Goal: Task Accomplishment & Management: Manage account settings

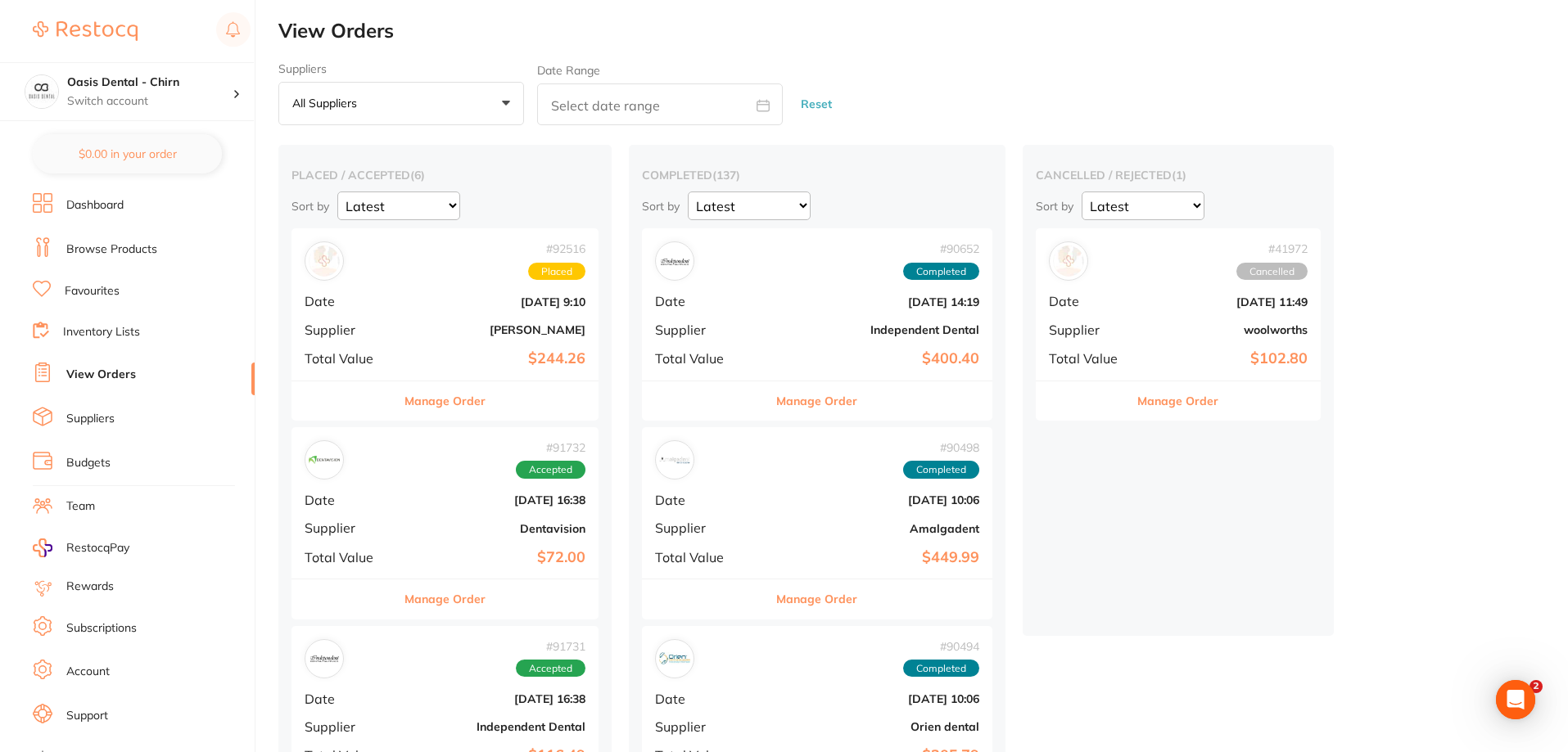
click at [135, 249] on link "Browse Products" at bounding box center [111, 250] width 91 height 16
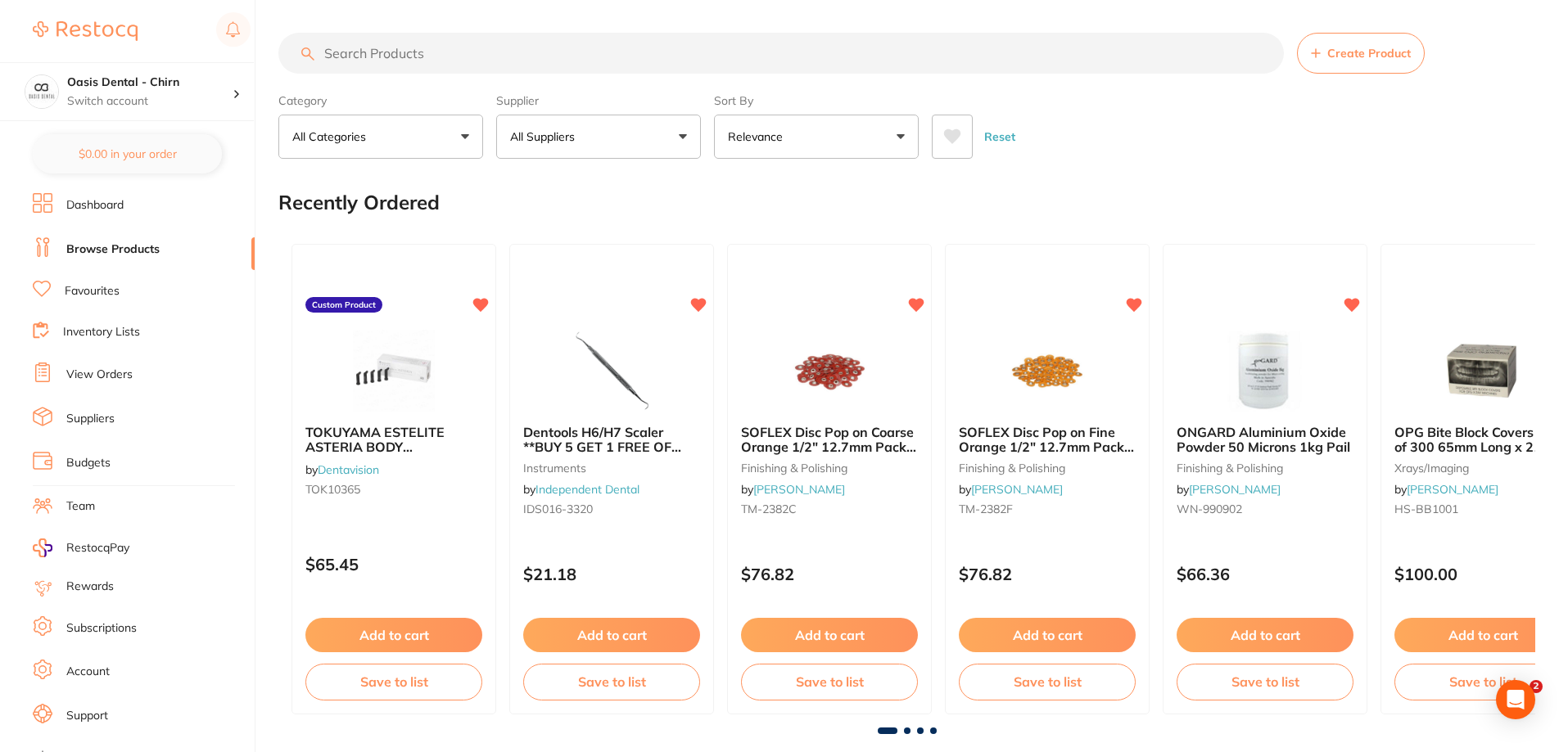
click at [455, 62] on input "search" at bounding box center [781, 53] width 1006 height 41
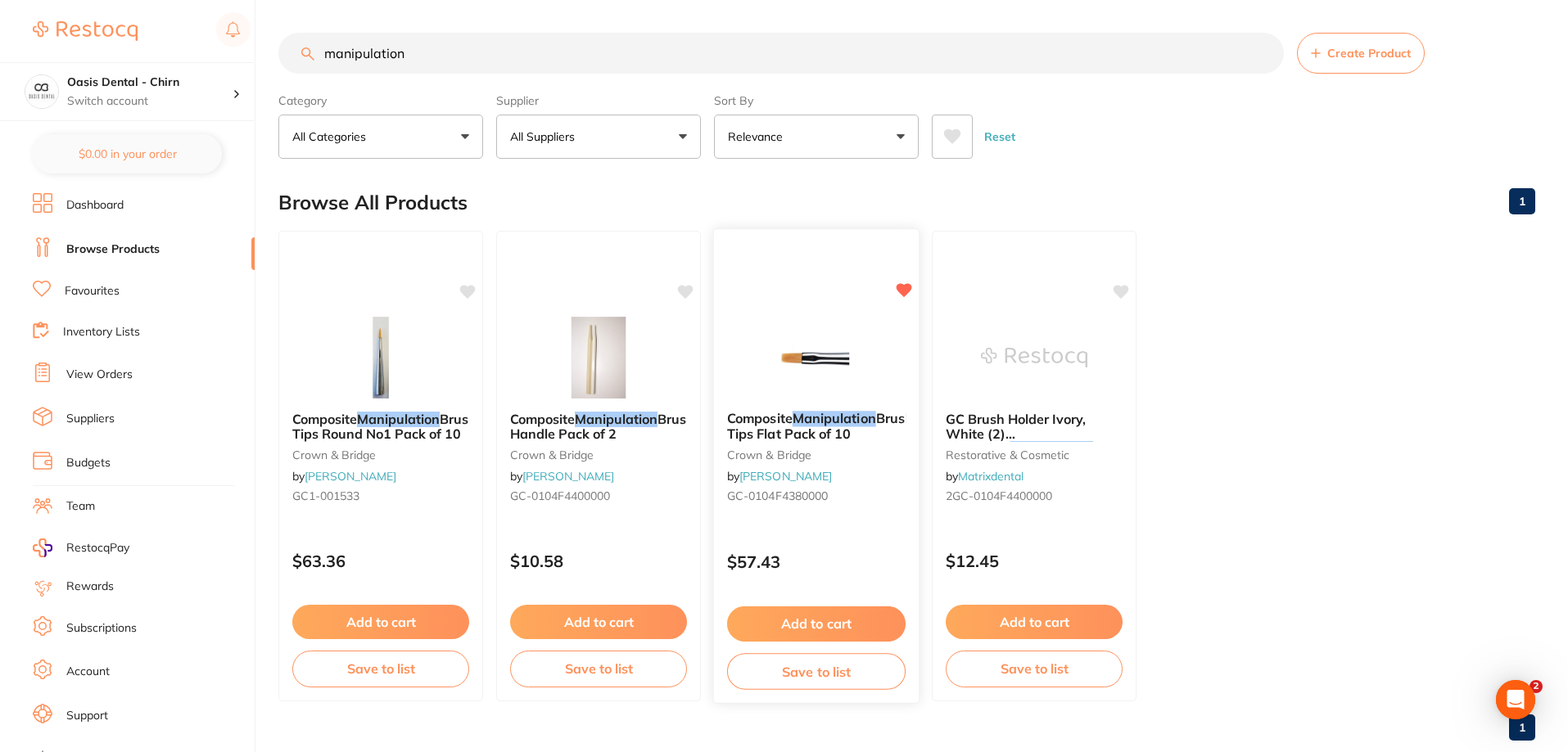
type input "manipulation"
click at [835, 621] on button "Add to cart" at bounding box center [816, 624] width 179 height 36
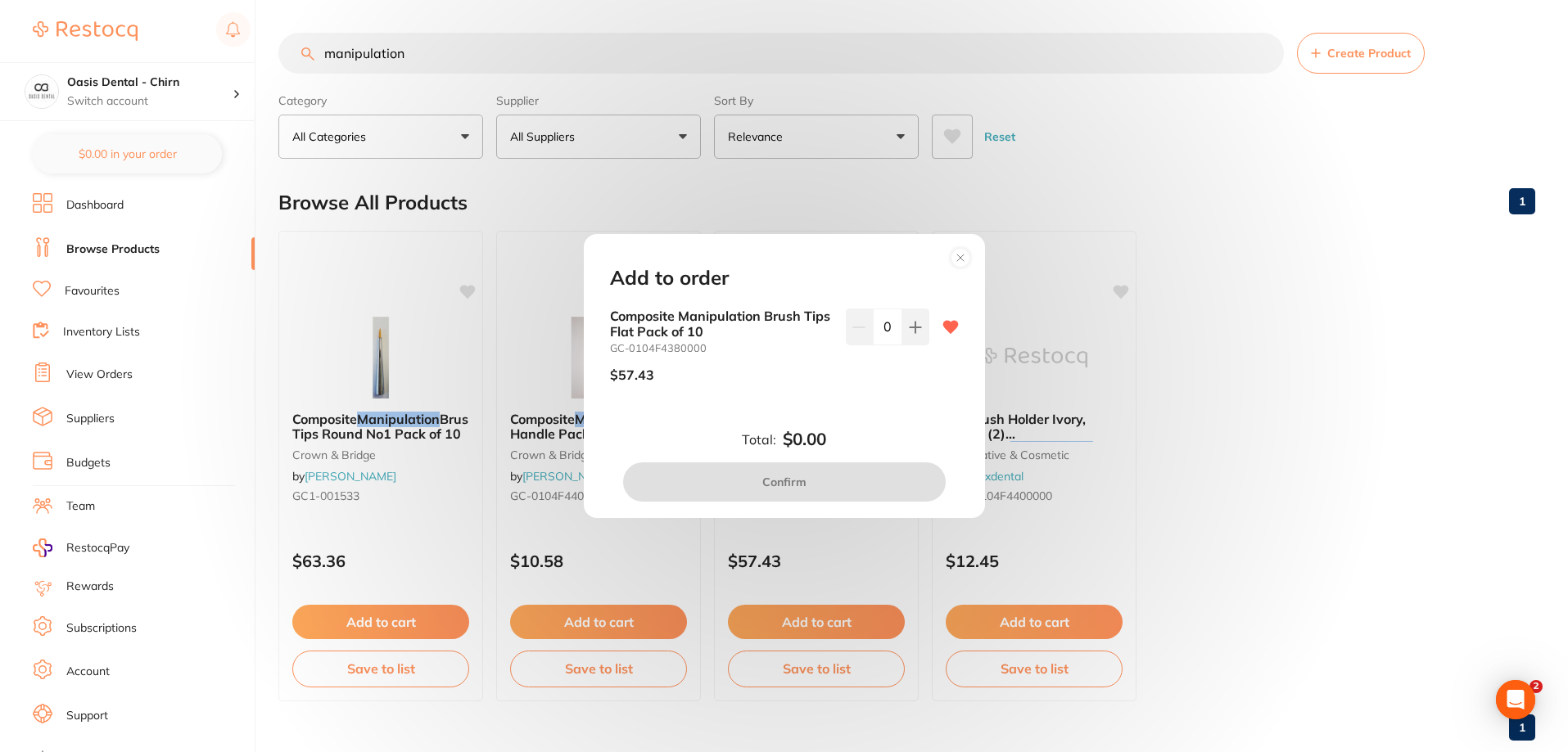
click at [926, 322] on div "Composite Manipulation Brush Tips Flat Pack of 10 GC-0104F4380000 $57.43 0" at bounding box center [784, 352] width 349 height 87
click at [920, 327] on button at bounding box center [916, 327] width 27 height 36
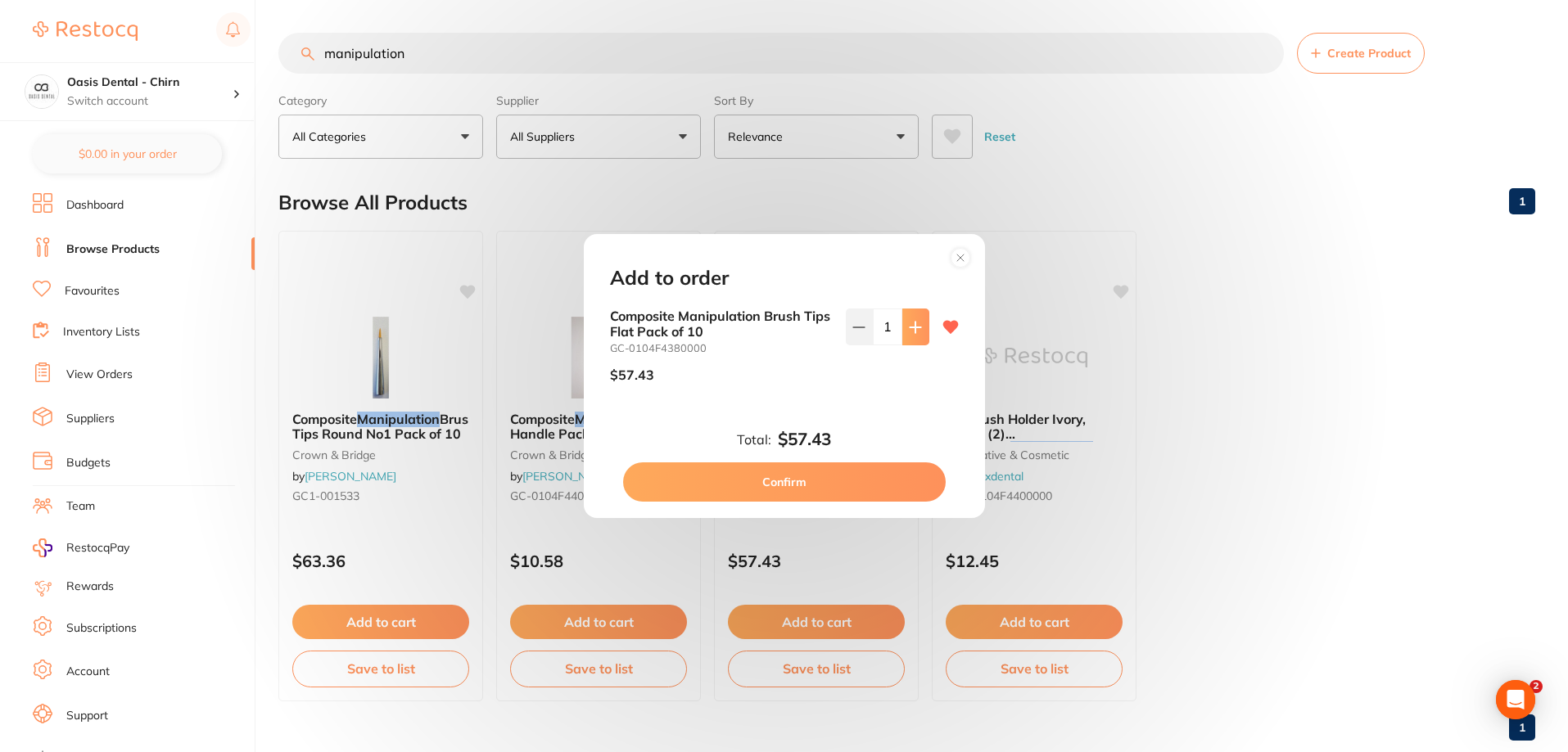
click at [920, 327] on button at bounding box center [916, 327] width 27 height 36
click at [909, 330] on icon at bounding box center [915, 327] width 13 height 13
type input "3"
drag, startPoint x: 872, startPoint y: 491, endPoint x: 882, endPoint y: 477, distance: 17.2
click at [871, 490] on button "Confirm" at bounding box center [784, 482] width 322 height 39
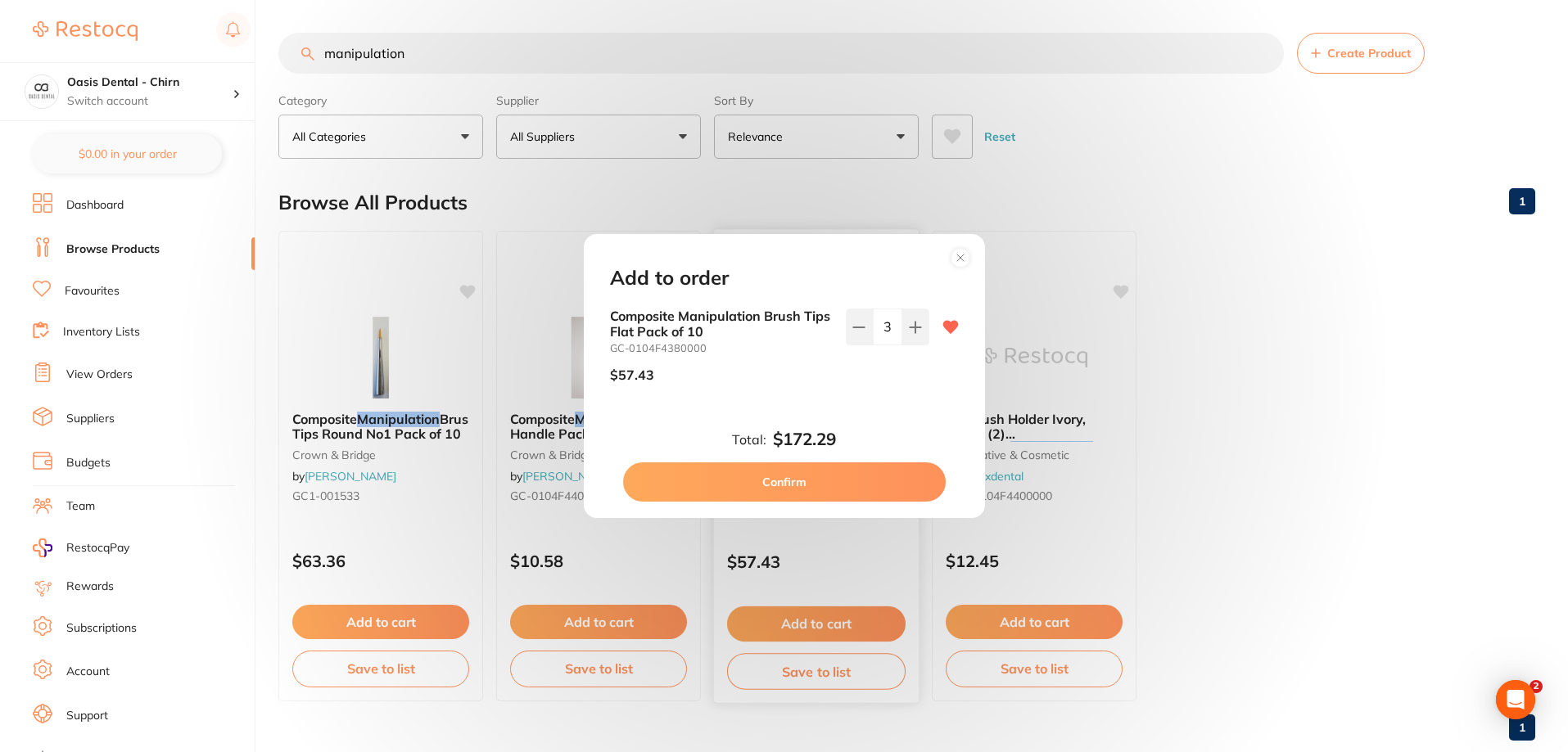
checkbox input "false"
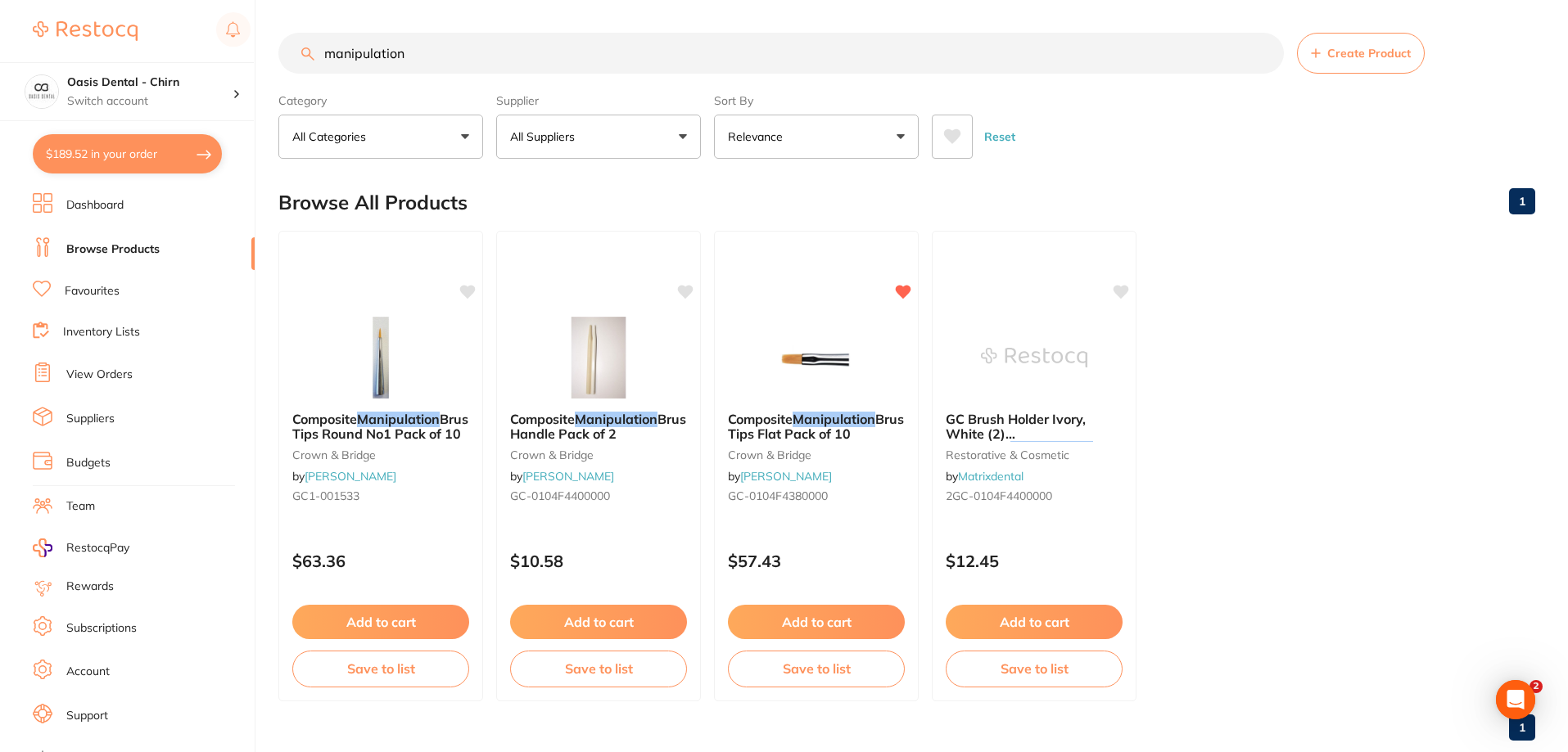
click at [112, 371] on link "View Orders" at bounding box center [99, 375] width 66 height 16
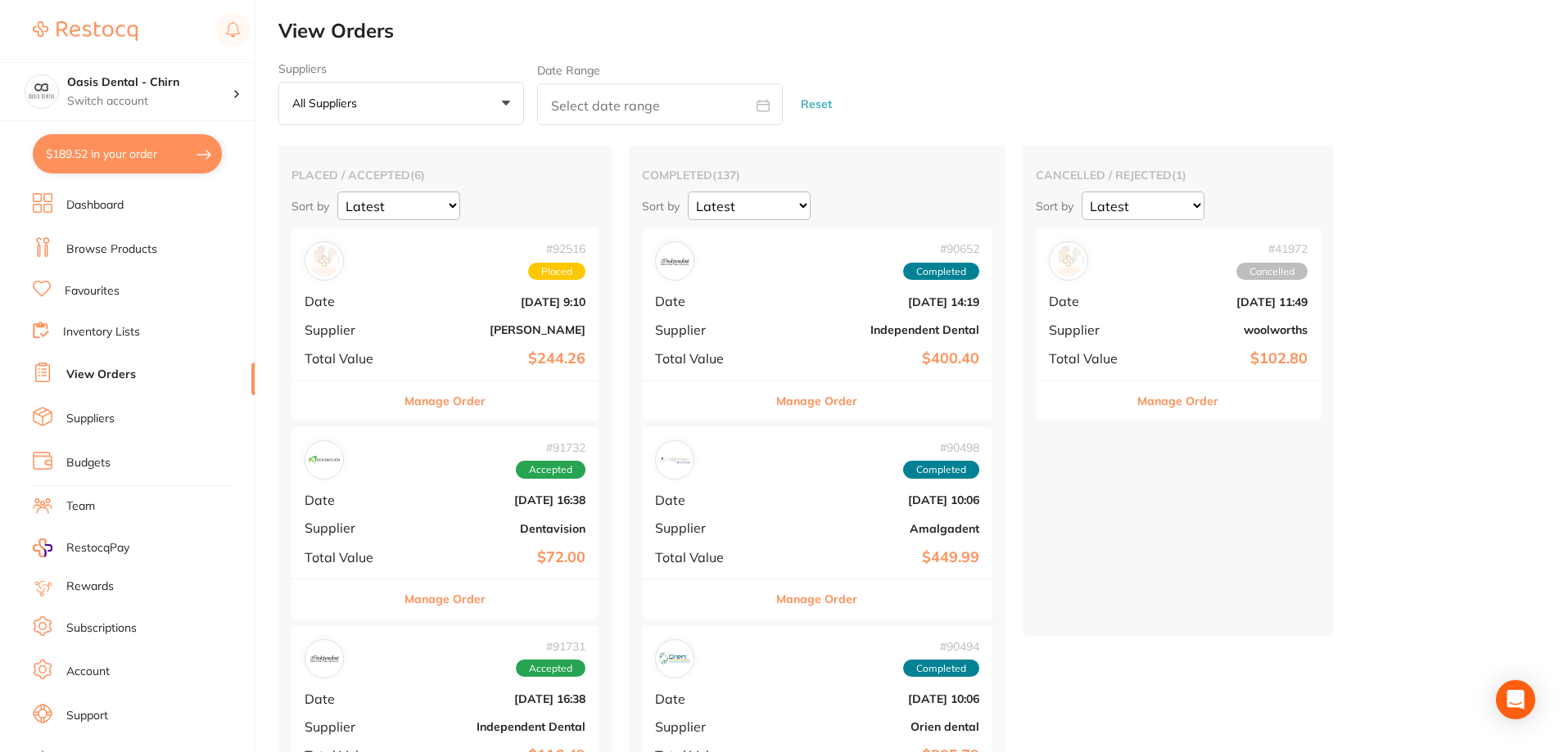
click at [549, 338] on div "# 92516 Placed Date [DATE] 9:10 Supplier [PERSON_NAME] Total Value $244.26" at bounding box center [445, 304] width 307 height 151
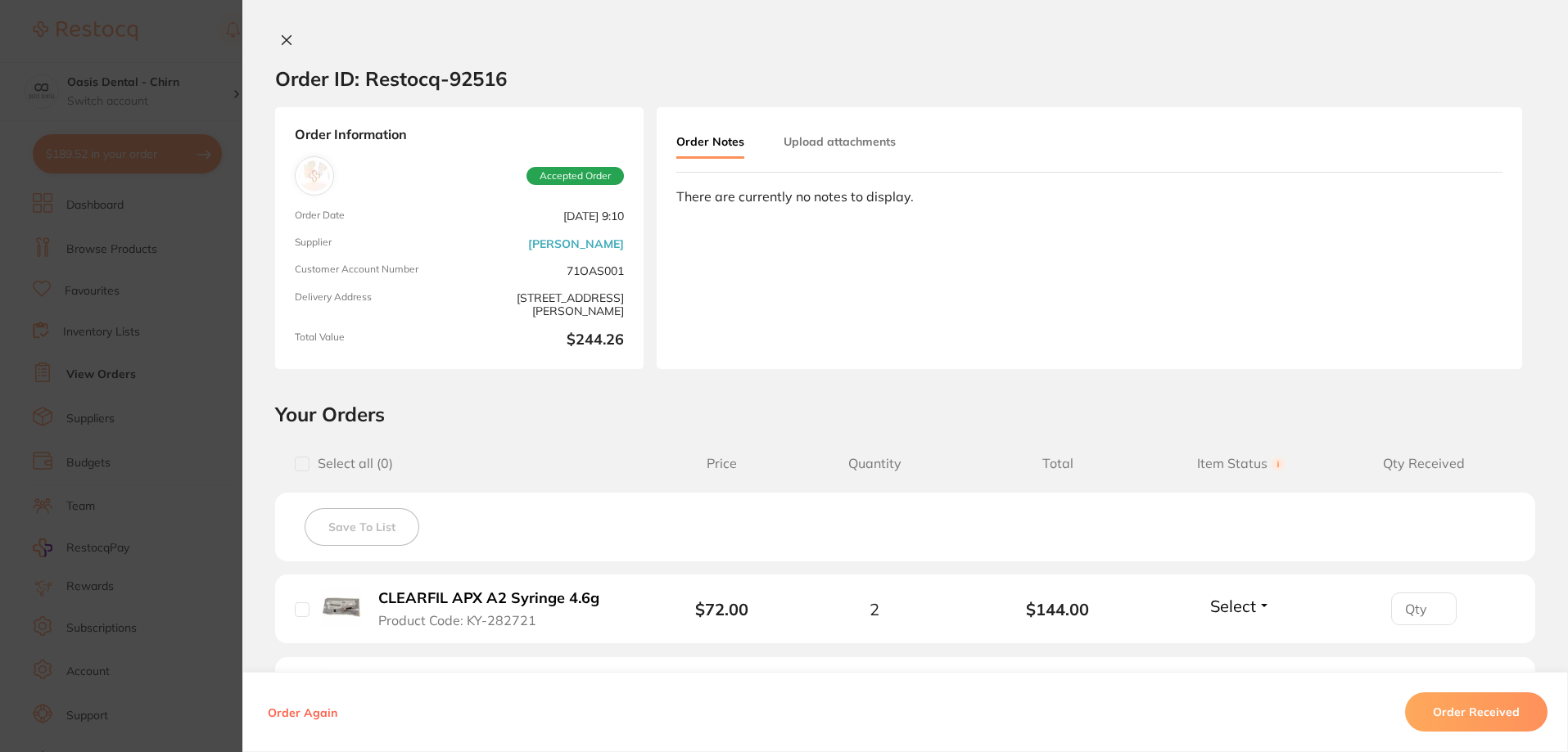
click at [290, 38] on button at bounding box center [286, 41] width 23 height 17
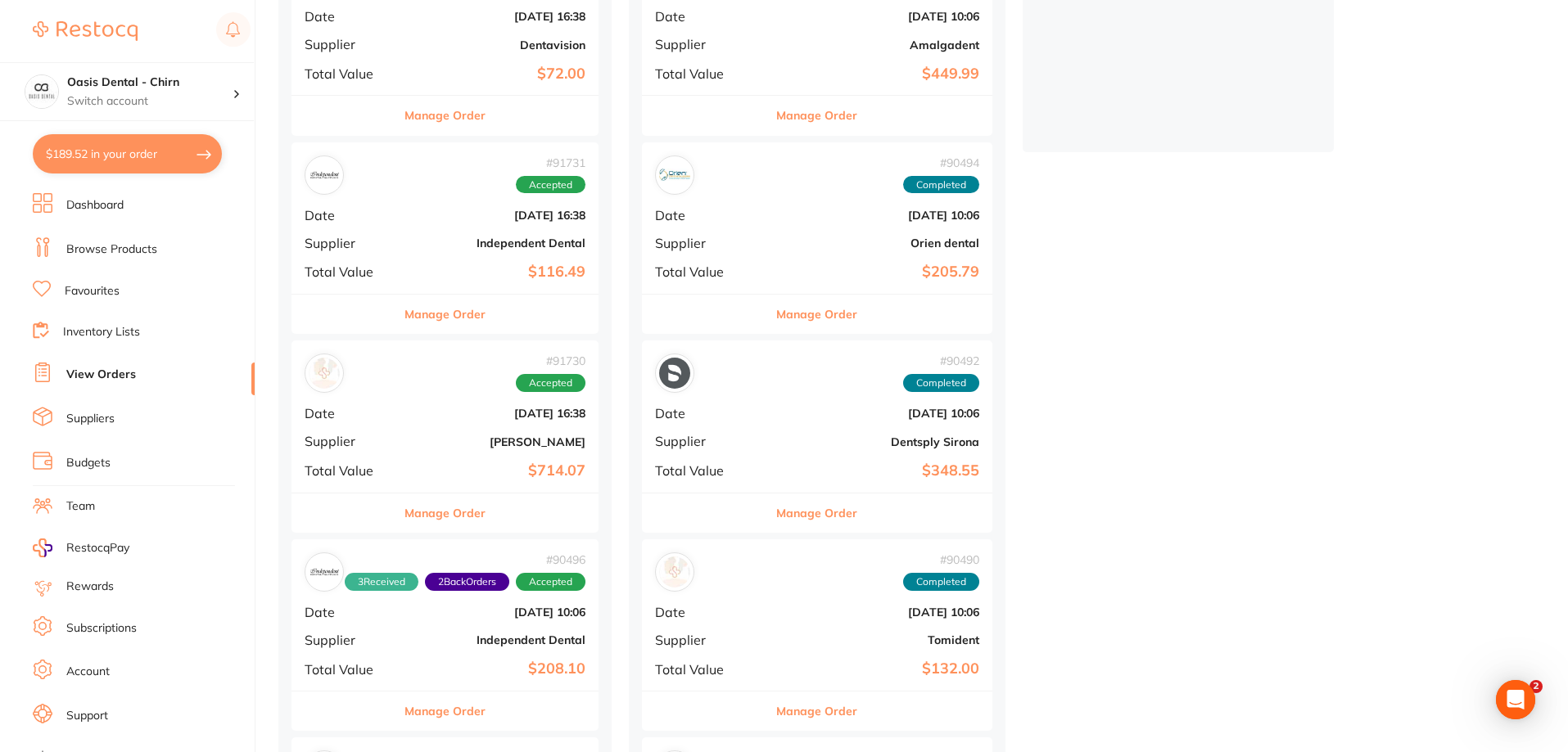
scroll to position [491, 0]
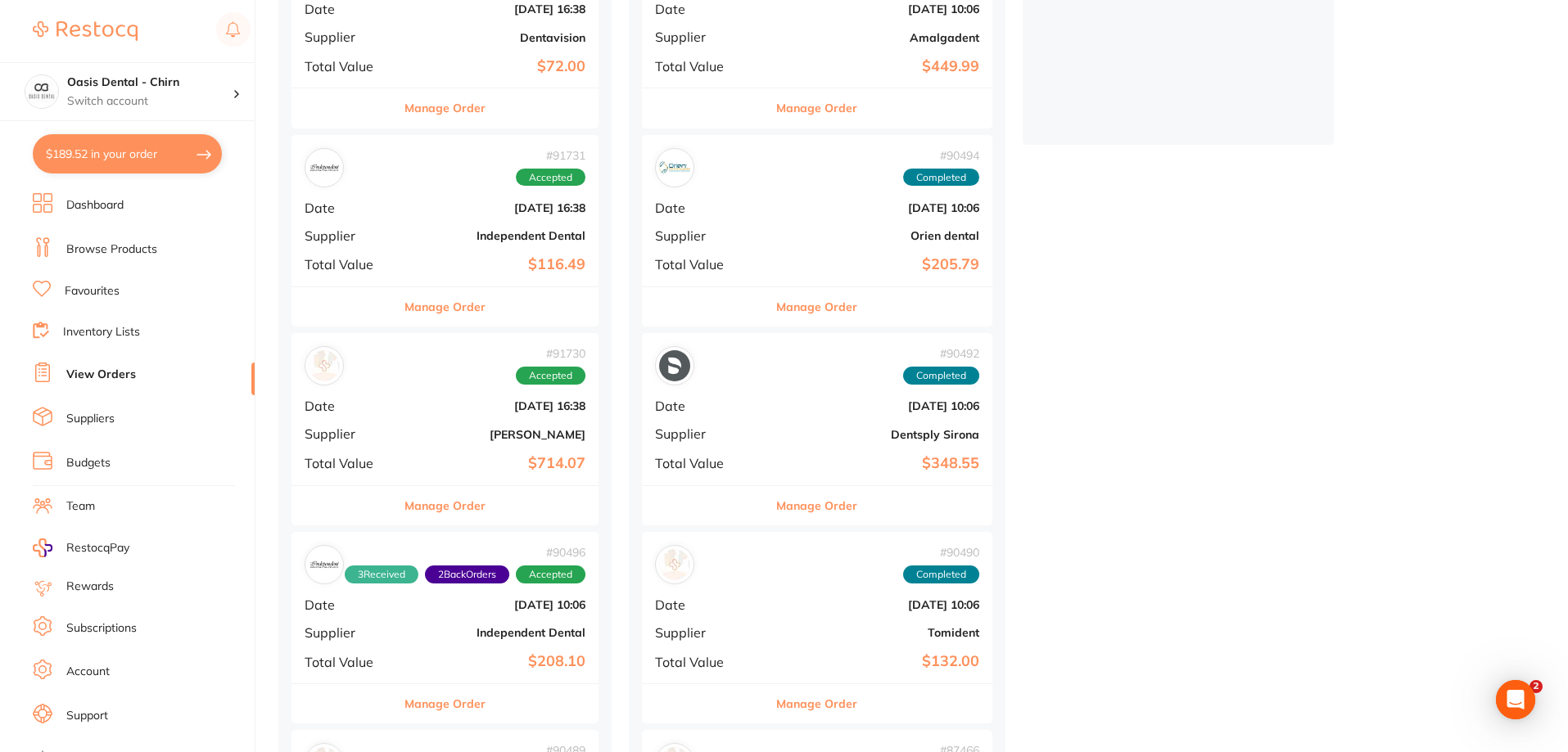
click at [531, 446] on div "# 91730 Accepted Date [DATE] 16:38 Supplier [PERSON_NAME] Total Value $714.07" at bounding box center [445, 409] width 307 height 151
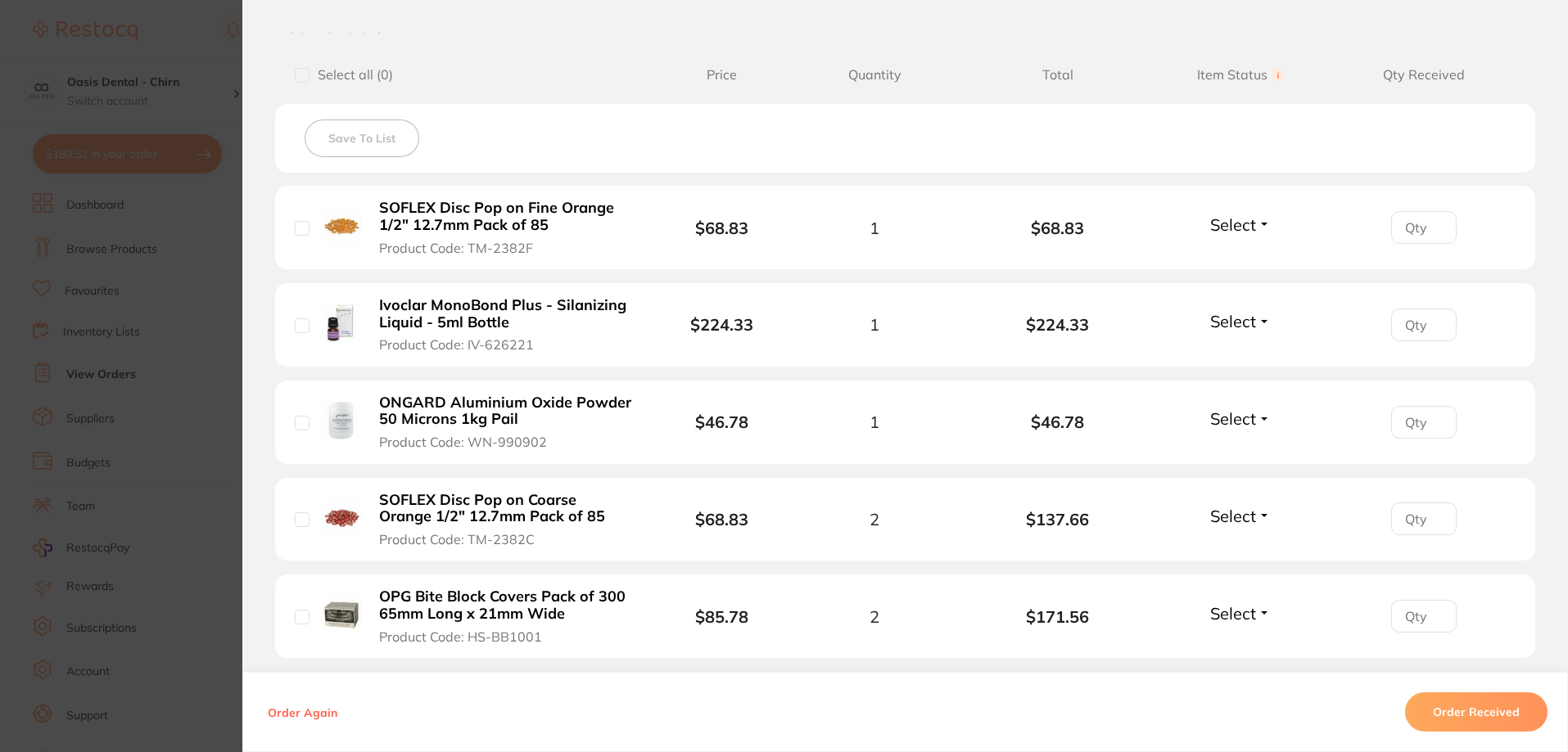
scroll to position [491, 0]
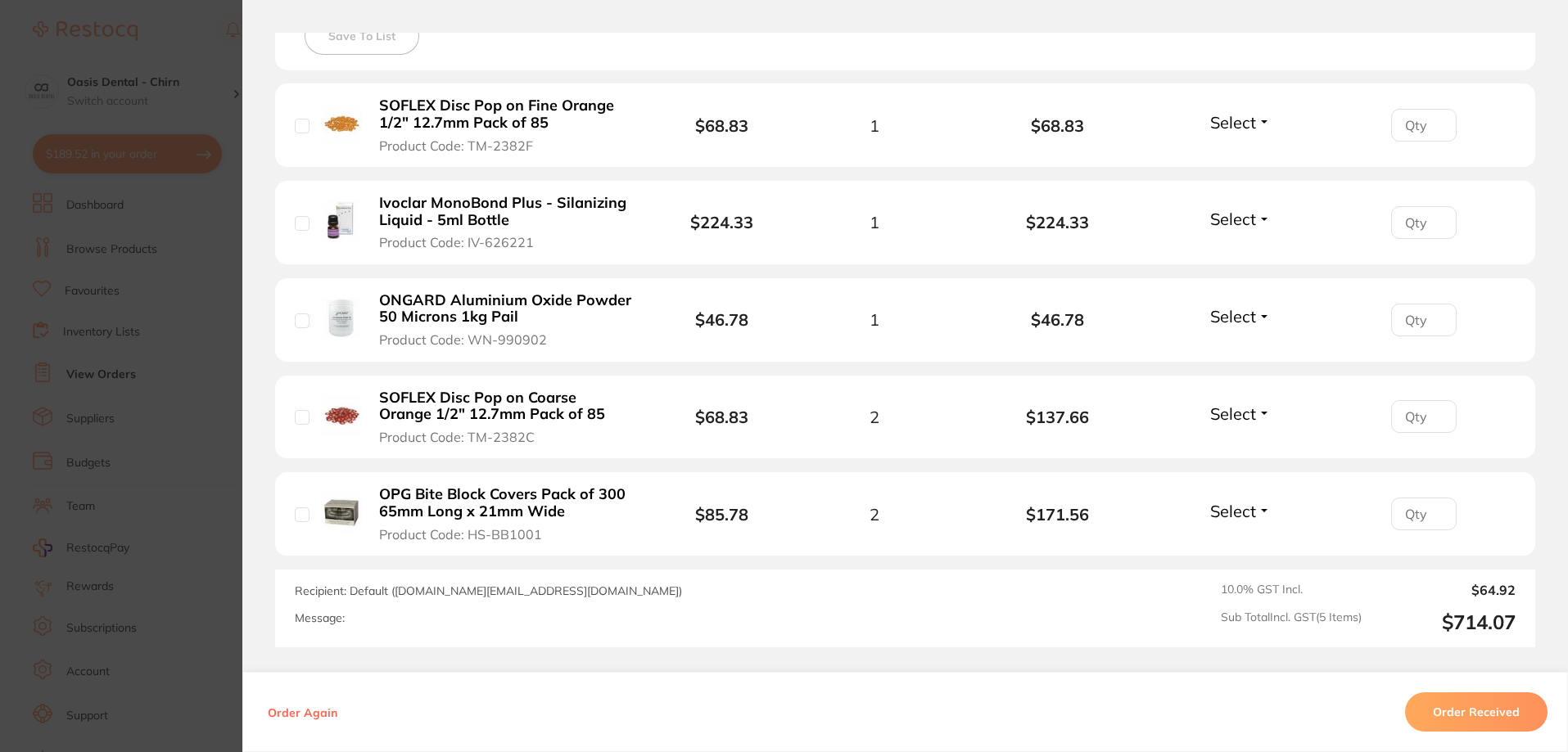
click at [1257, 115] on button "Select" at bounding box center [1241, 123] width 70 height 20
click at [1241, 157] on span "Received" at bounding box center [1241, 157] width 41 height 13
click at [1234, 403] on span "Select" at bounding box center [1233, 414] width 46 height 20
click at [1247, 446] on span "Received" at bounding box center [1241, 449] width 41 height 13
click at [1259, 516] on button "Select" at bounding box center [1241, 511] width 70 height 20
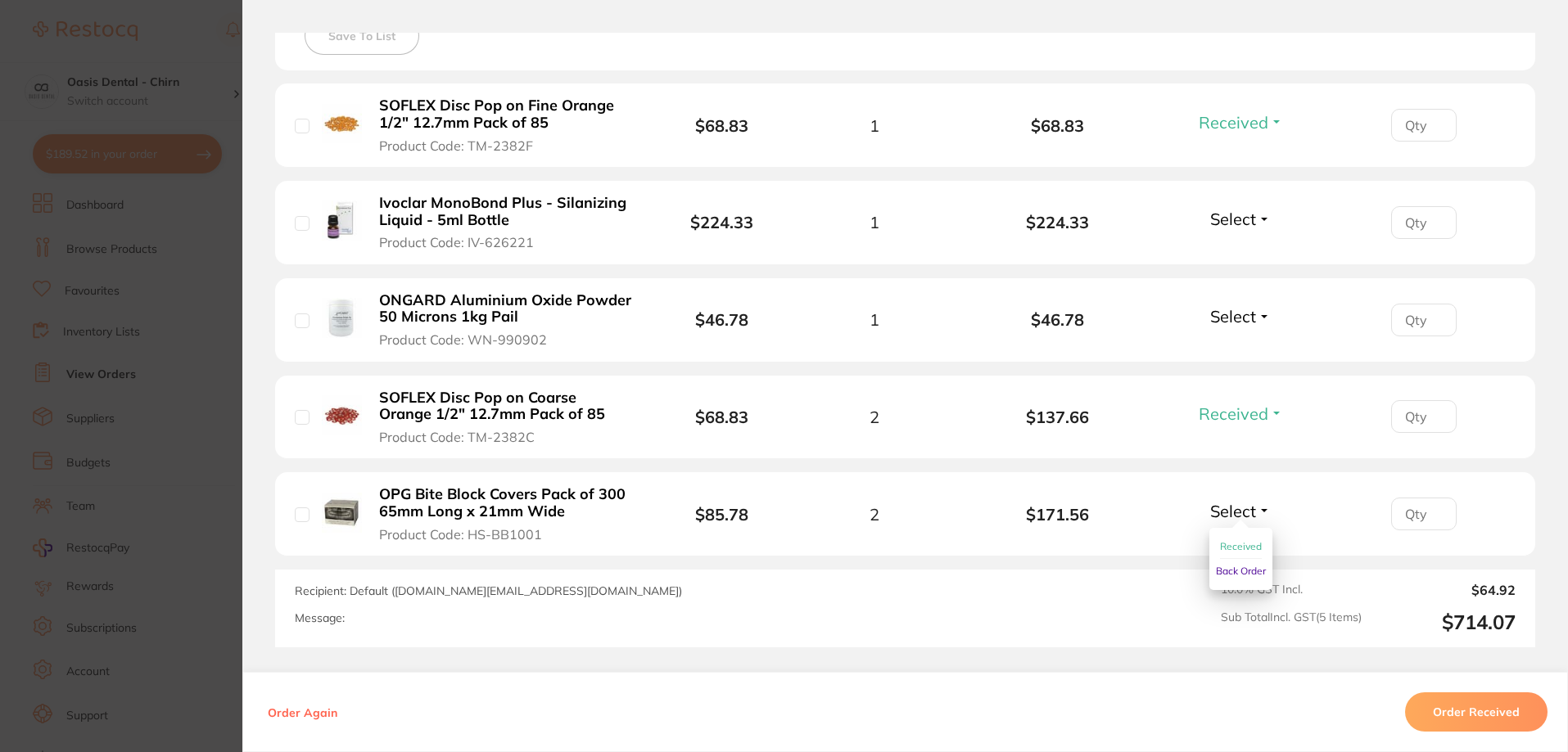
click at [1257, 564] on button "Back Order" at bounding box center [1241, 571] width 50 height 25
click at [1228, 318] on span "Select" at bounding box center [1233, 316] width 46 height 20
click at [1237, 349] on span "Received" at bounding box center [1241, 351] width 41 height 13
click at [1220, 223] on span "Select" at bounding box center [1233, 219] width 46 height 20
click at [1230, 252] on span "Received" at bounding box center [1241, 254] width 41 height 13
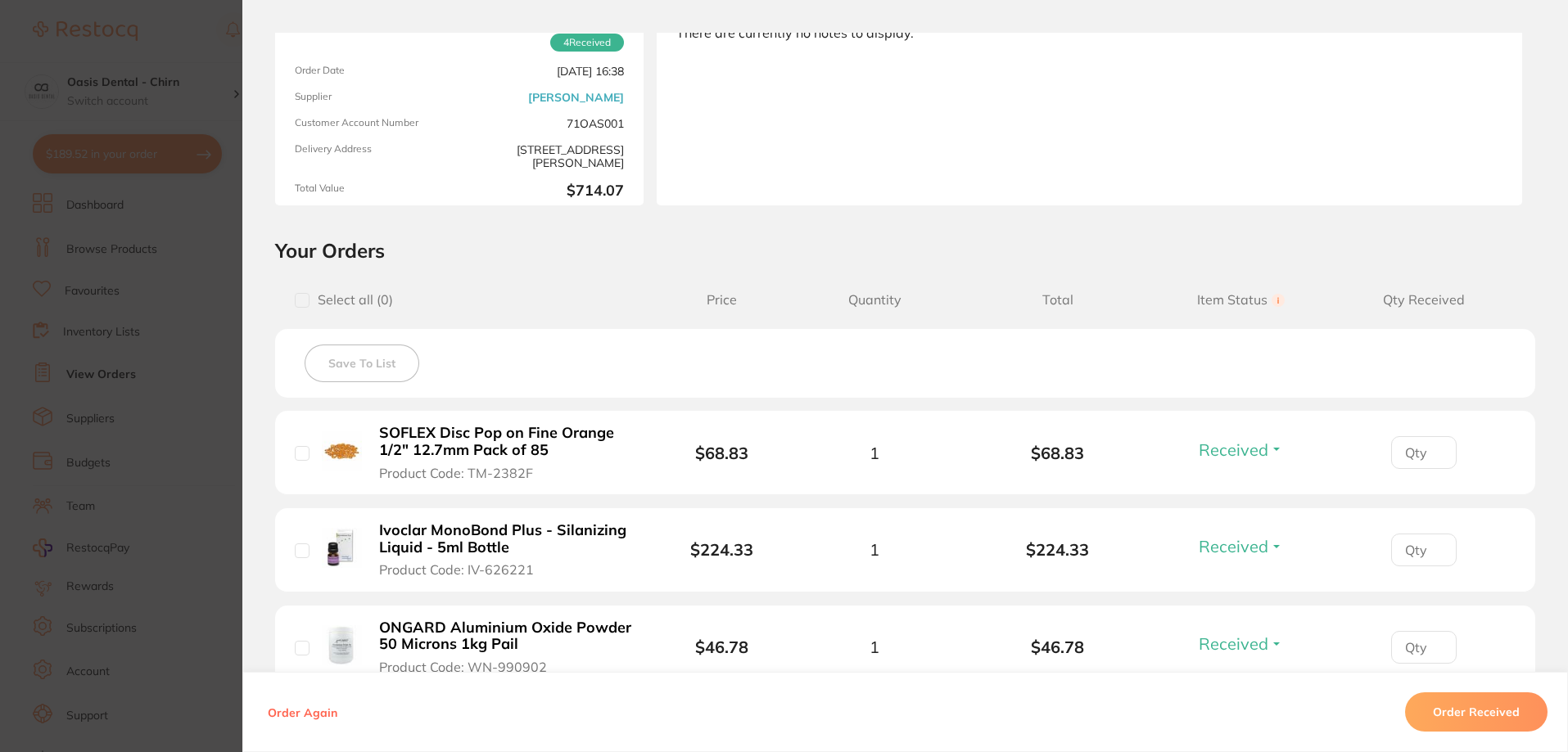
scroll to position [0, 0]
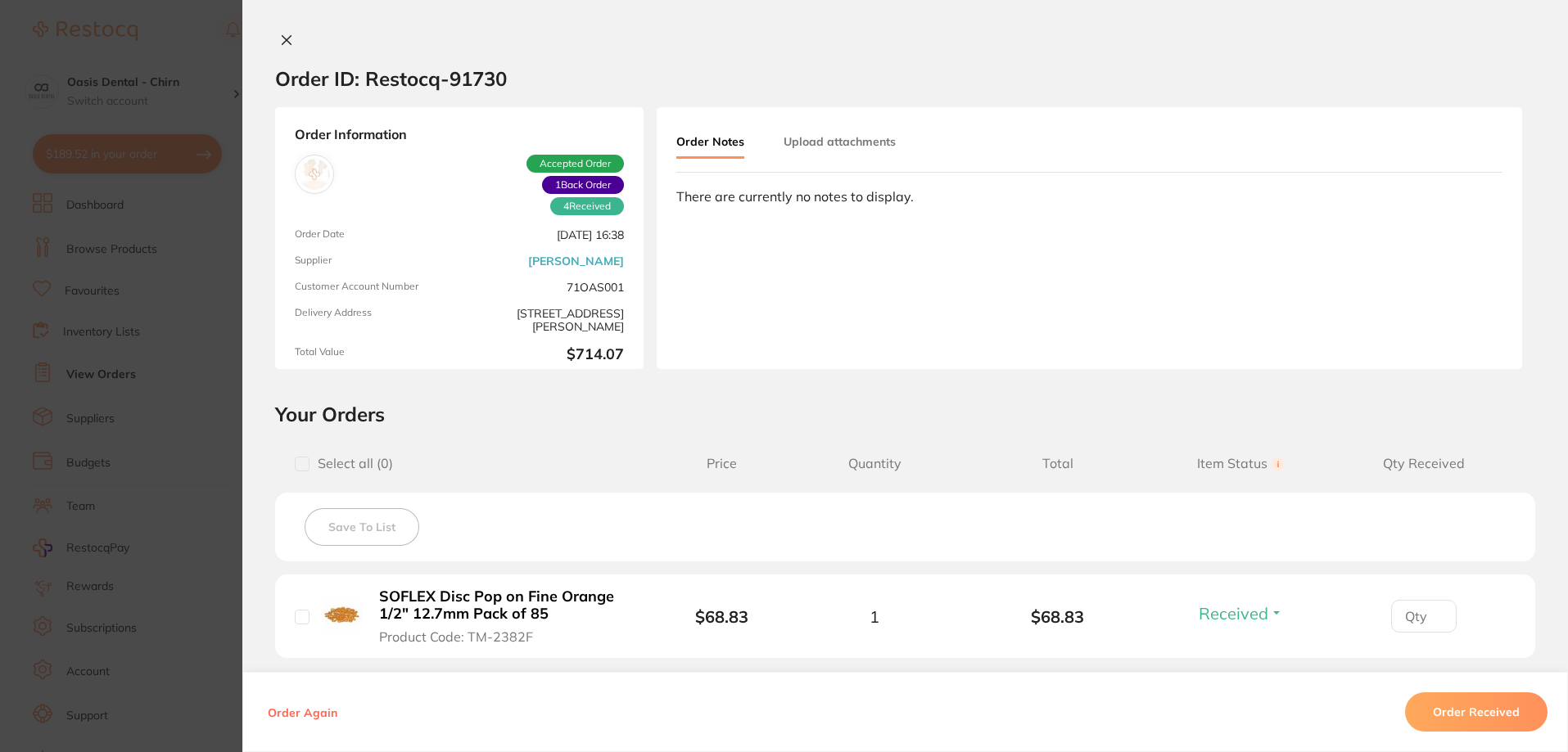
click at [281, 37] on icon at bounding box center [286, 40] width 13 height 13
